Goal: Task Accomplishment & Management: Manage account settings

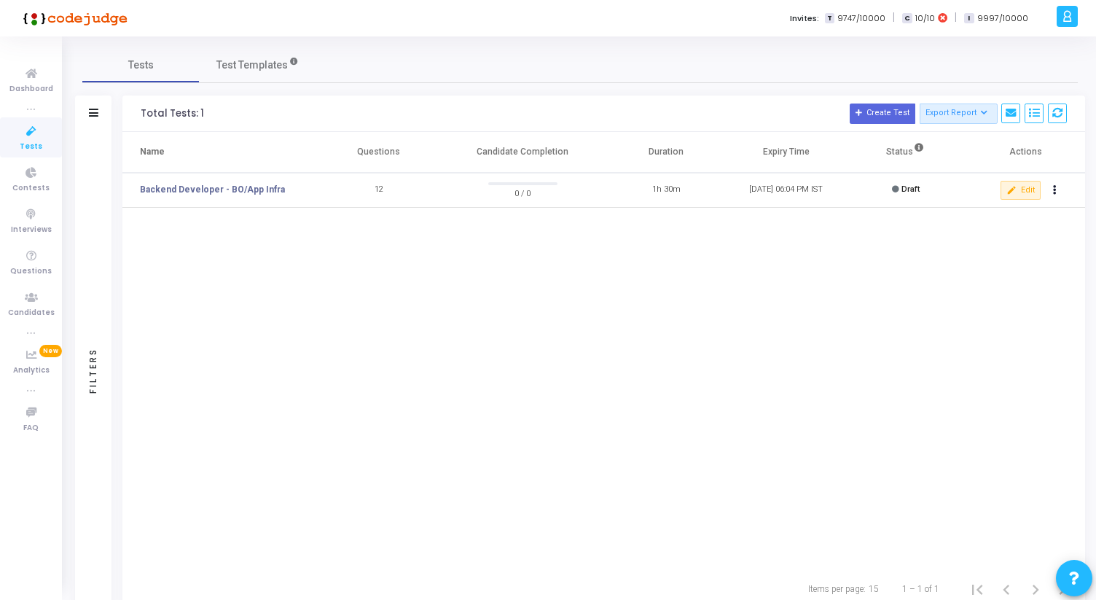
click at [1072, 17] on icon at bounding box center [1067, 16] width 11 height 17
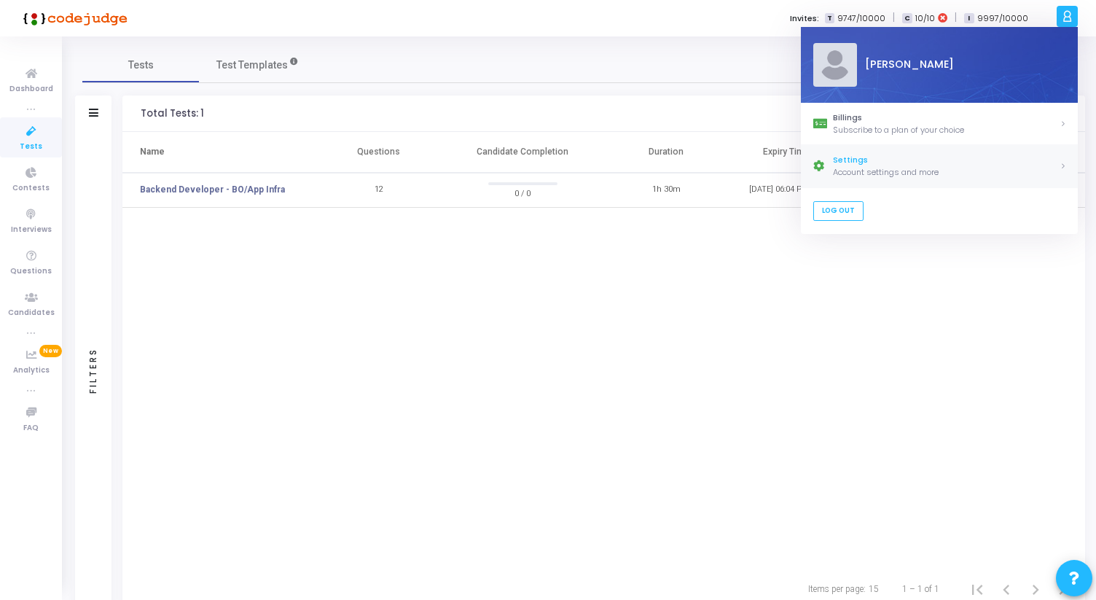
click at [880, 158] on div "Settings" at bounding box center [946, 161] width 227 height 12
select select "91"
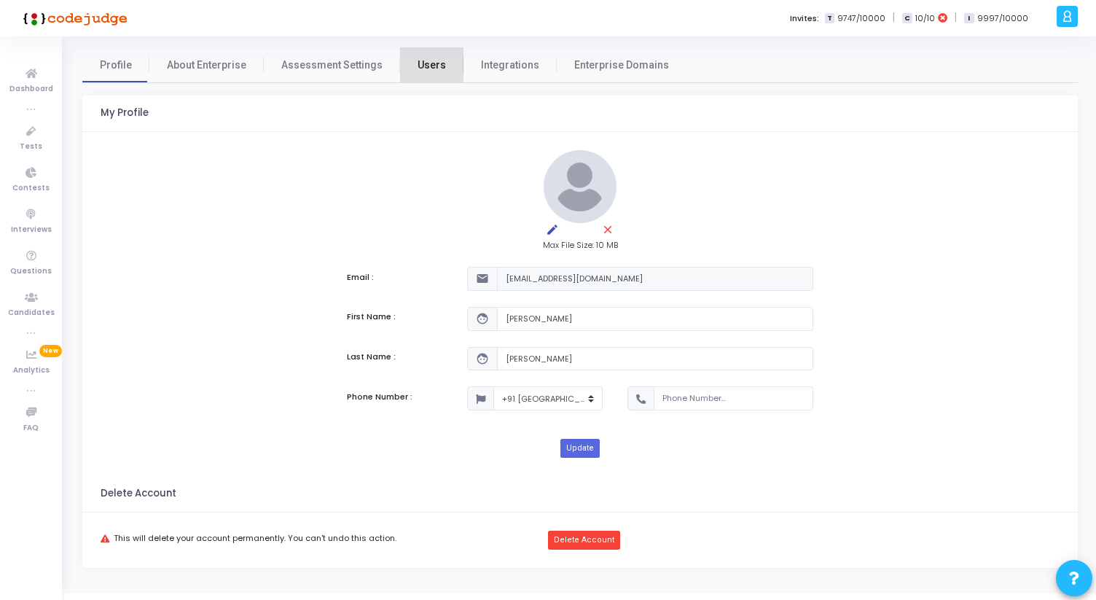
click at [431, 69] on span "Users" at bounding box center [432, 65] width 28 height 15
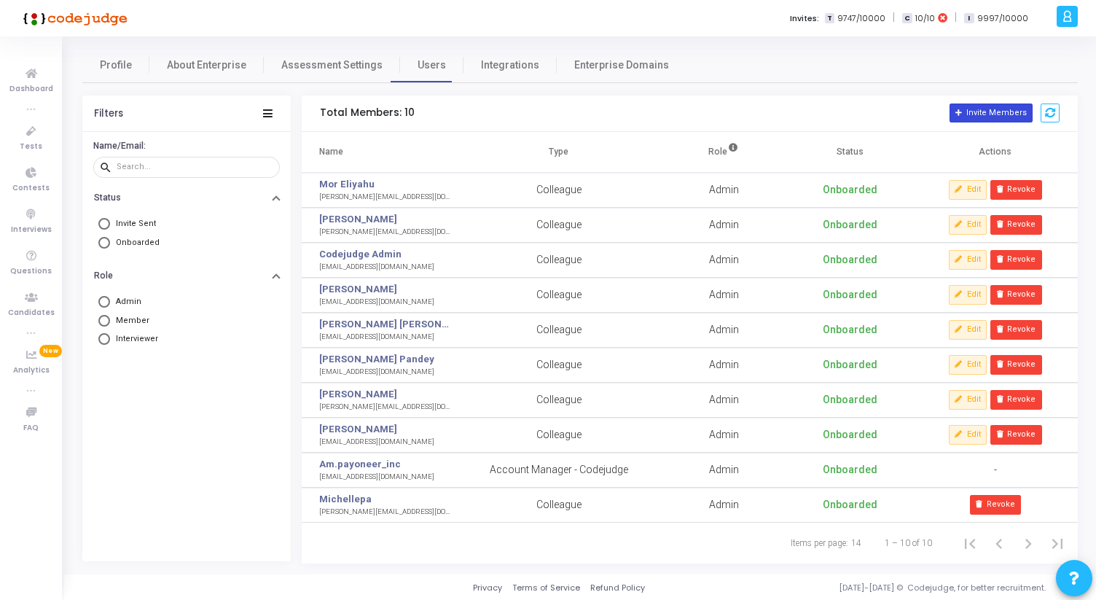
click at [993, 107] on button "Invite Members" at bounding box center [991, 113] width 83 height 19
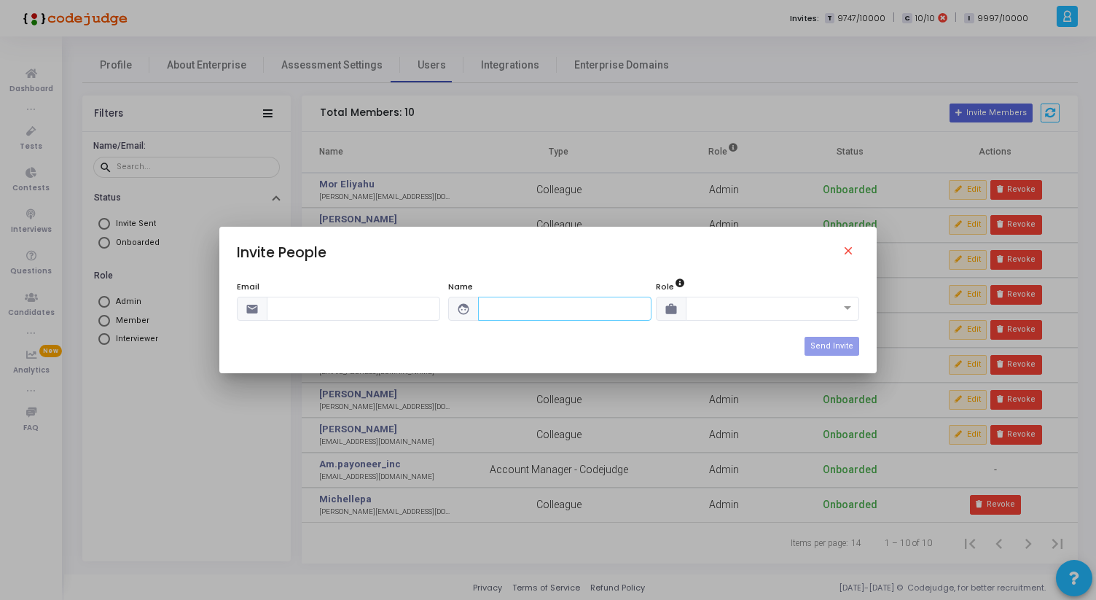
click at [537, 315] on input "text" at bounding box center [564, 309] width 173 height 24
paste input "Naama Finer"
type input "Naama Finer"
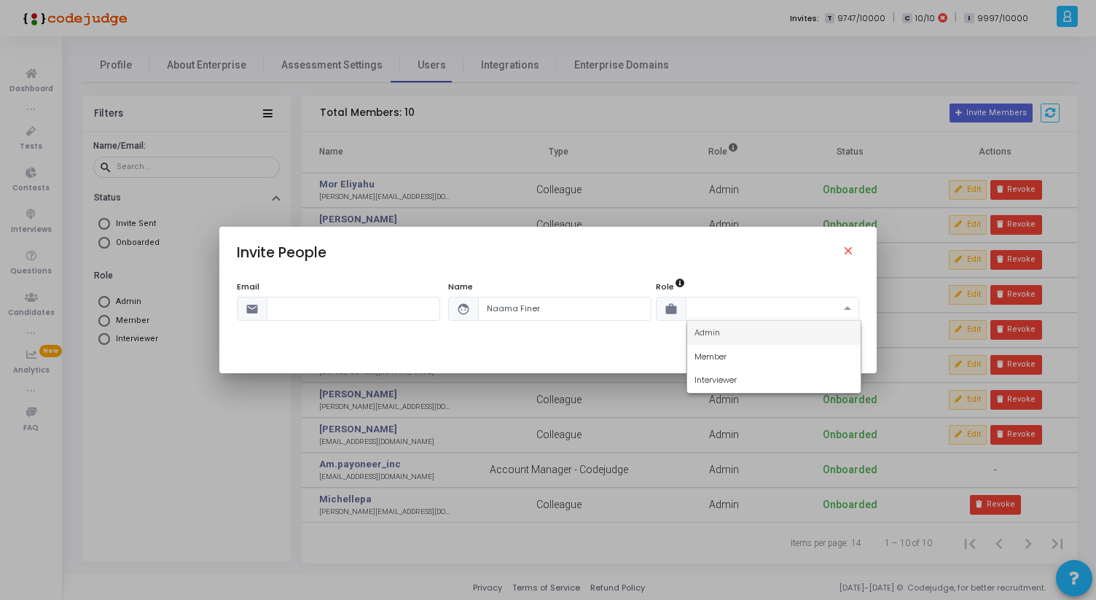
click at [853, 305] on span at bounding box center [850, 309] width 18 height 12
click at [703, 335] on span "Admin" at bounding box center [708, 333] width 26 height 12
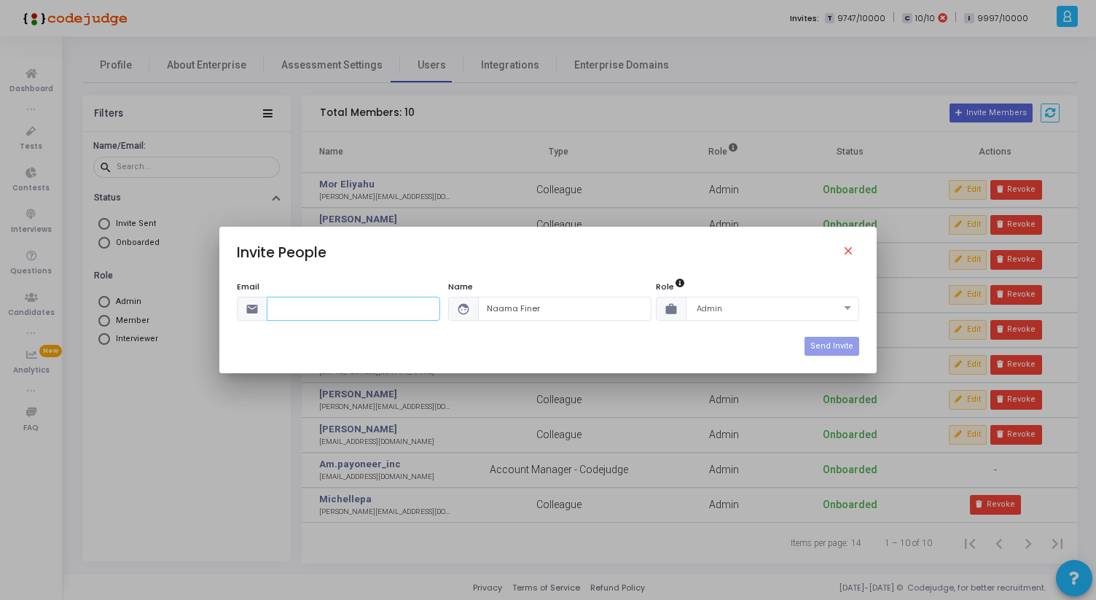
click at [348, 304] on input "text" at bounding box center [353, 309] width 173 height 24
paste input "[EMAIL_ADDRESS][DOMAIN_NAME]"
type input "[EMAIL_ADDRESS][DOMAIN_NAME]"
click at [821, 346] on button "Send Invite" at bounding box center [832, 346] width 55 height 19
